Goal: Find specific page/section: Find specific page/section

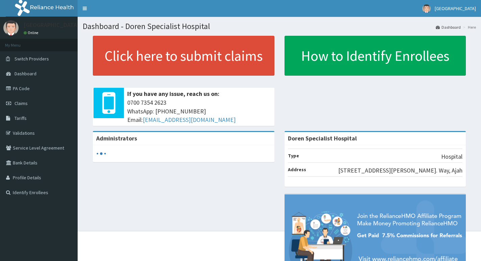
click at [37, 86] on link "PA Code" at bounding box center [39, 88] width 78 height 15
click at [32, 119] on link "Tariffs" at bounding box center [39, 118] width 78 height 15
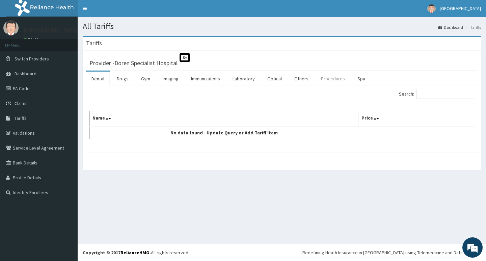
click at [326, 76] on link "Procedures" at bounding box center [333, 79] width 35 height 14
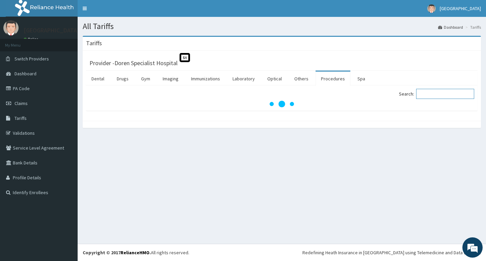
click at [440, 95] on input "Search:" at bounding box center [445, 94] width 58 height 10
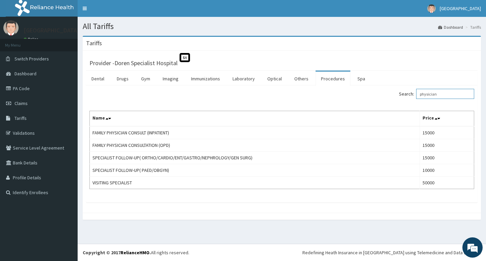
type input "physician"
